Goal: Task Accomplishment & Management: Manage account settings

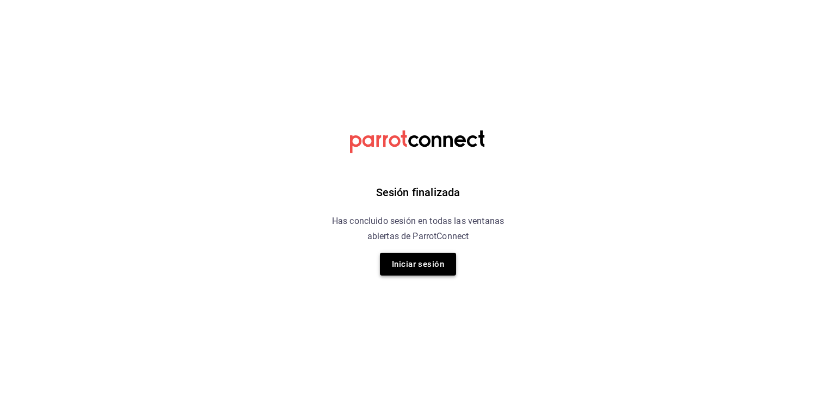
click at [409, 269] on button "Iniciar sesión" at bounding box center [418, 264] width 76 height 23
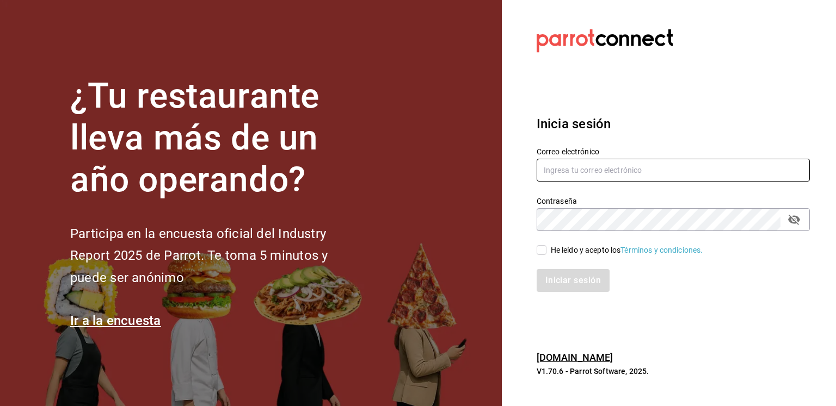
type input "[EMAIL_ADDRESS][DOMAIN_NAME]"
click at [540, 251] on input "He leído y acepto los Términos y condiciones." at bounding box center [542, 250] width 10 height 10
checkbox input "true"
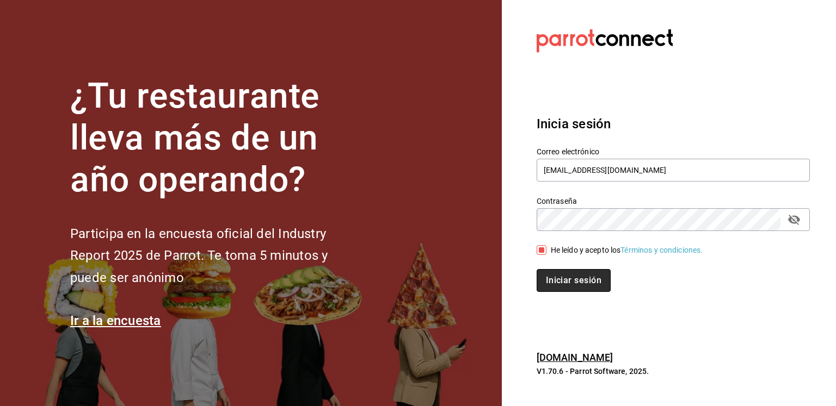
click at [554, 287] on button "Iniciar sesión" at bounding box center [574, 280] width 74 height 23
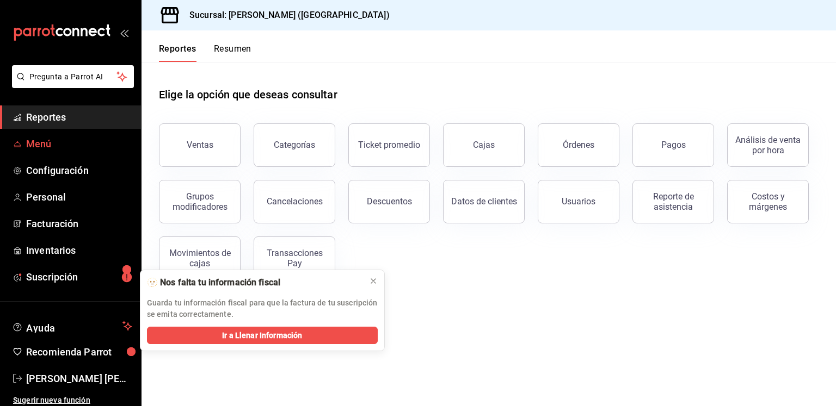
click at [54, 149] on span "Menú" at bounding box center [79, 144] width 106 height 15
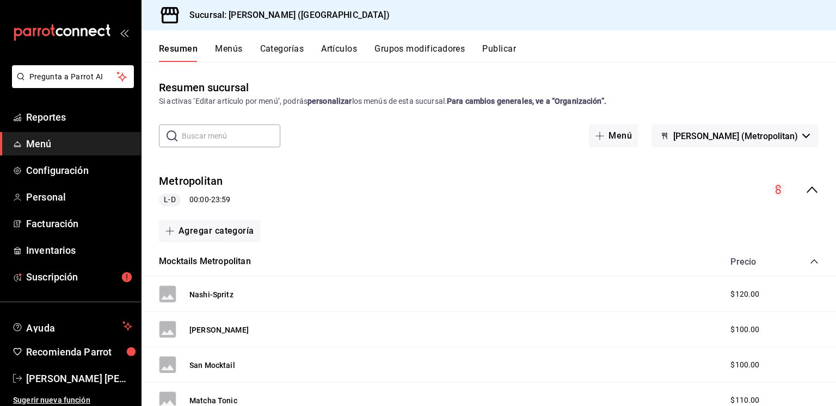
click at [336, 55] on button "Artículos" at bounding box center [339, 53] width 36 height 19
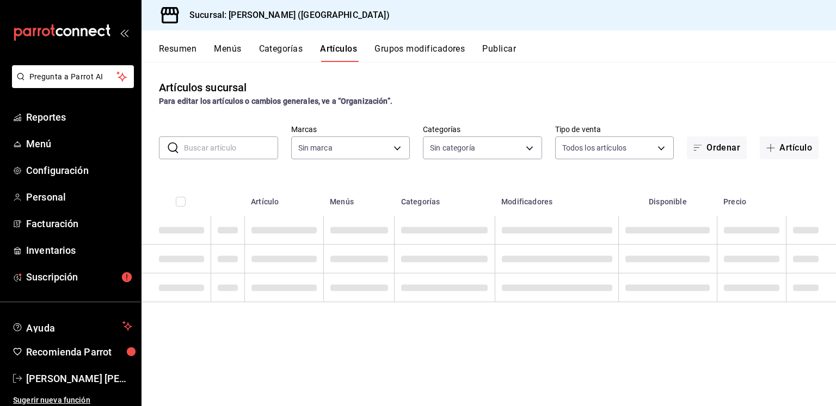
type input "bc1274ef-1fd3-4ced-8044-178ff7dd60b4"
click at [185, 156] on input "text" at bounding box center [231, 148] width 94 height 22
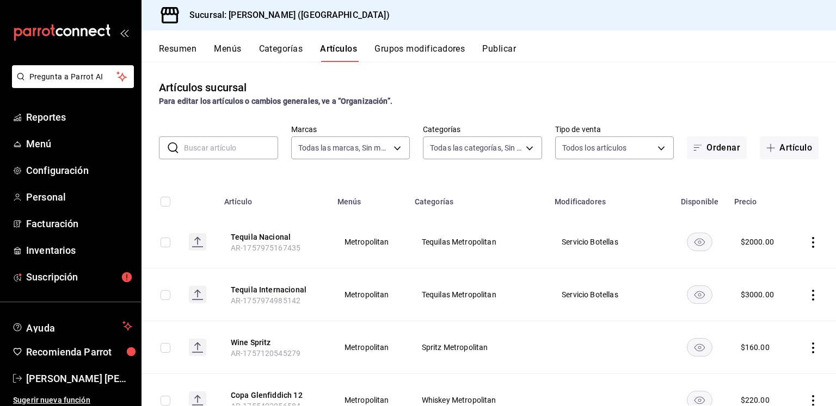
type input "4d305528-b5b4-4405-b82a-cb1b3330fbfc,cb934fe1-b366-49e1-a04c-0ef7884564a3,602ac…"
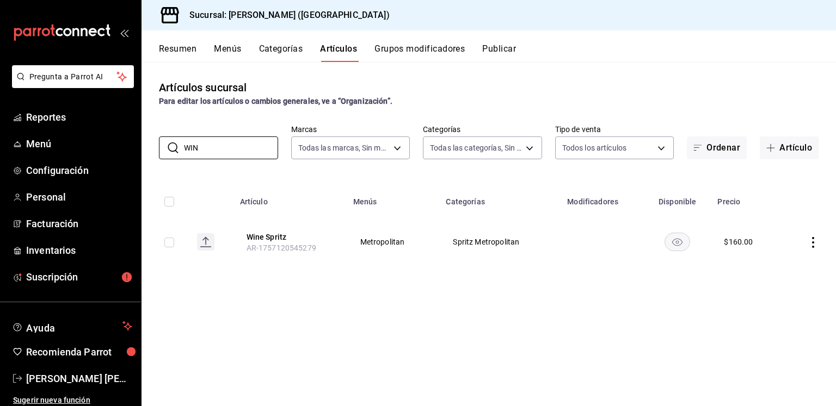
type input "WIN"
click at [815, 240] on icon "actions" at bounding box center [812, 242] width 11 height 11
click at [782, 267] on span "Editar" at bounding box center [780, 267] width 28 height 11
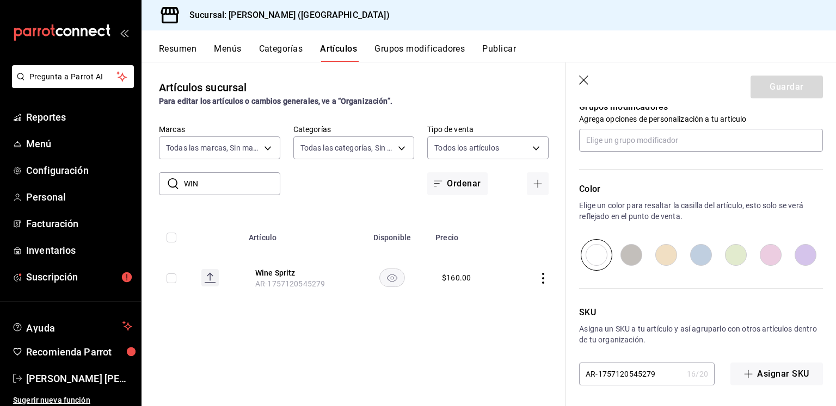
scroll to position [317, 0]
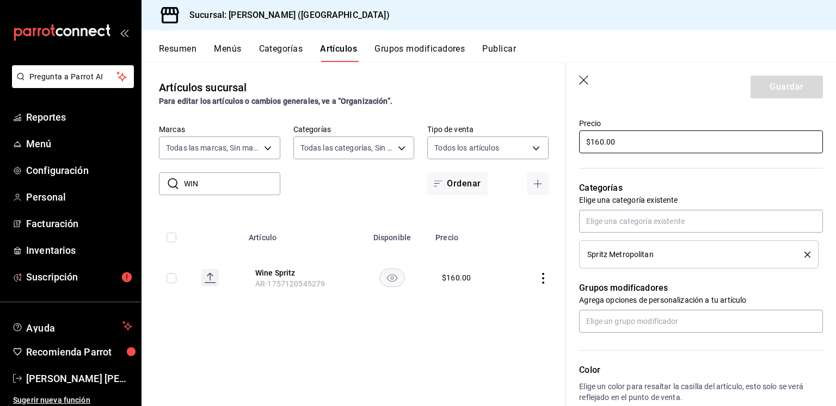
click at [628, 144] on input "$160.00" at bounding box center [701, 142] width 244 height 23
type input "$1.00"
type input "$0.00"
click at [772, 85] on button "Guardar" at bounding box center [786, 87] width 72 height 23
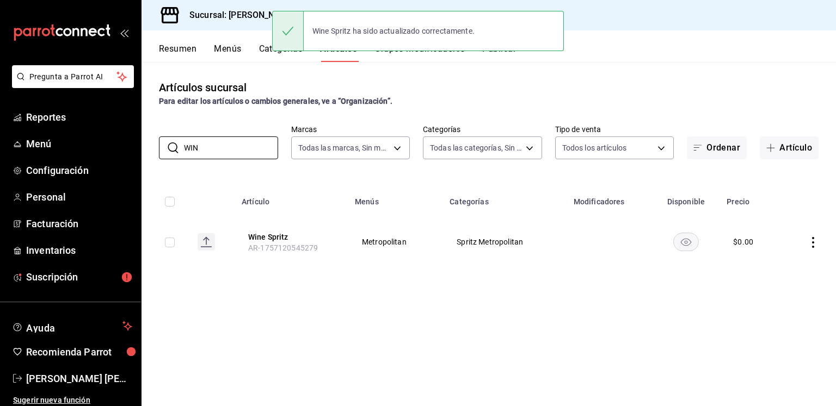
drag, startPoint x: 243, startPoint y: 149, endPoint x: 158, endPoint y: 155, distance: 85.6
click at [158, 155] on div "​ WIN ​ Marcas Todas las marcas, Sin marca bc1274ef-1fd3-4ced-8044-178ff7dd60b4…" at bounding box center [488, 142] width 694 height 35
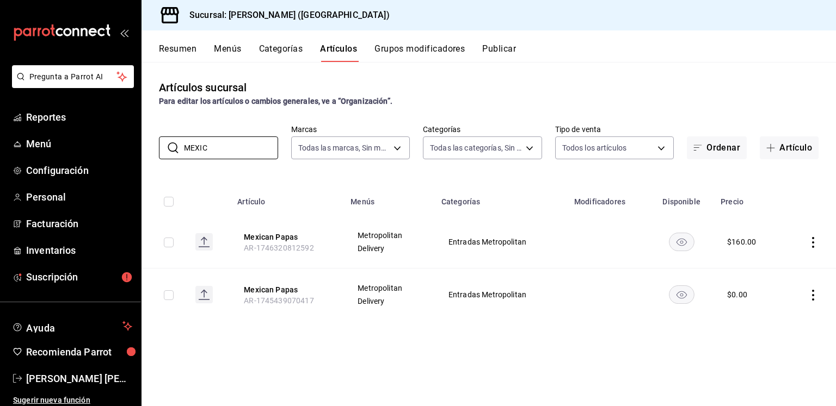
type input "MEXIC"
click at [71, 27] on icon "mailbox folders" at bounding box center [62, 32] width 98 height 16
